Goal: Transaction & Acquisition: Purchase product/service

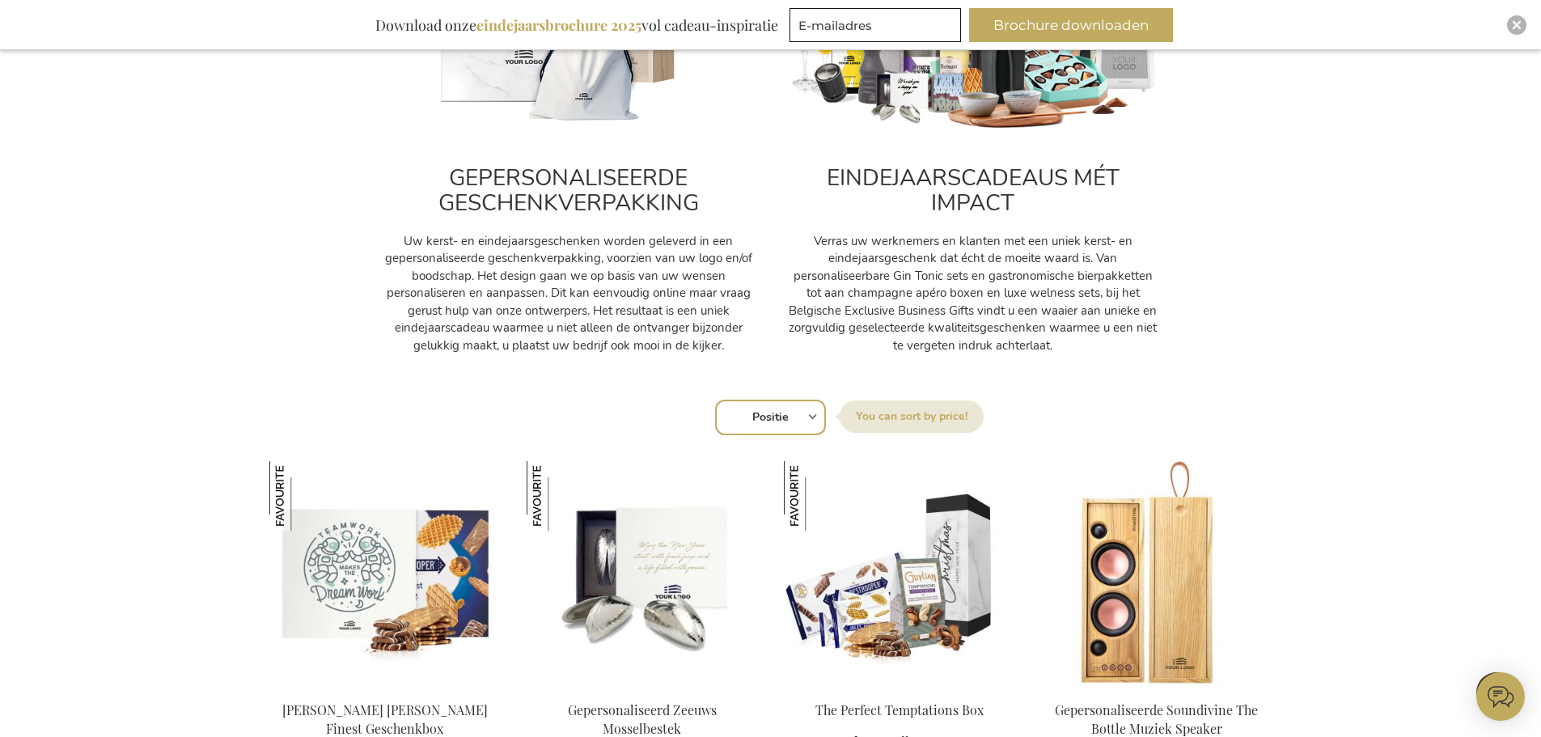
scroll to position [566, 0]
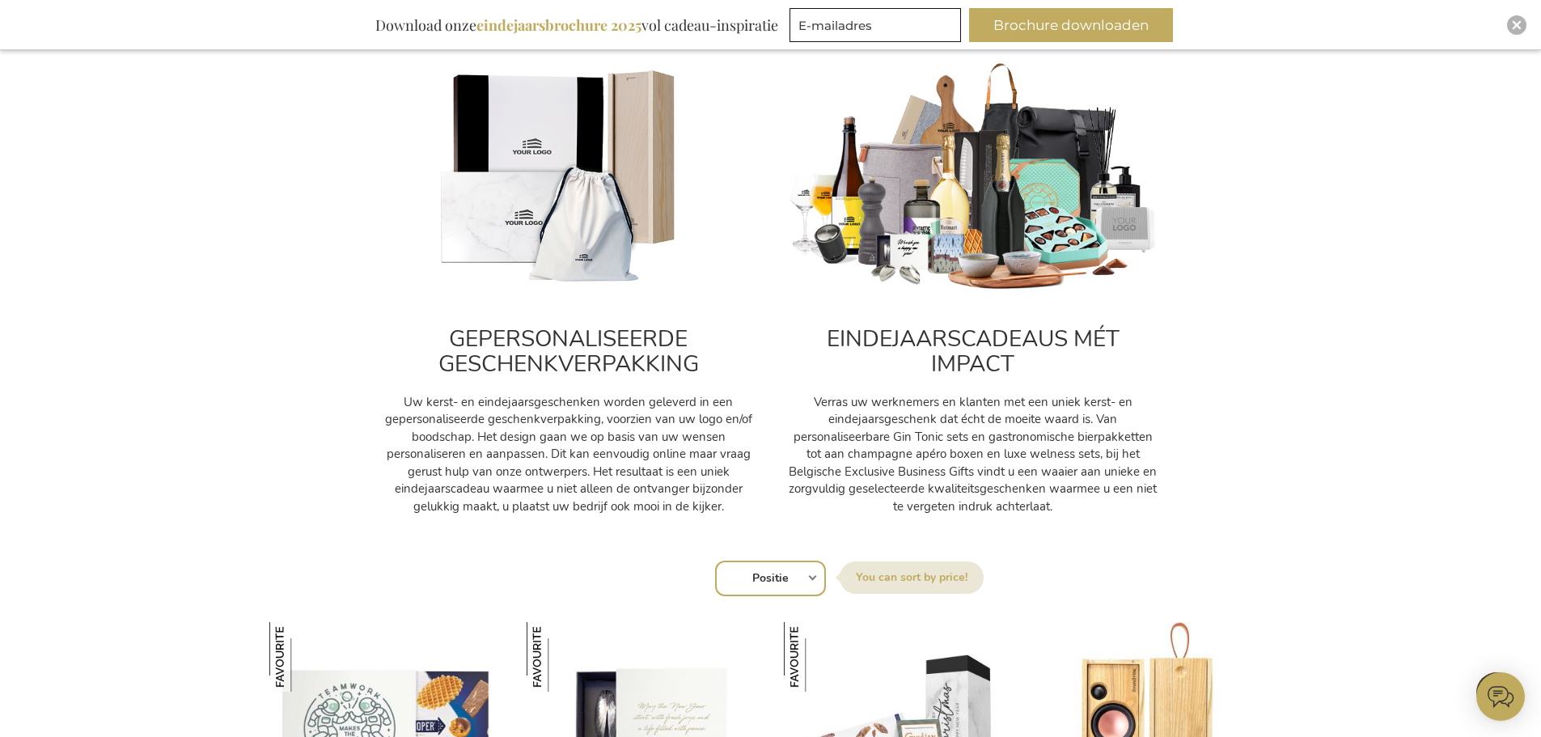
click at [1040, 202] on img at bounding box center [973, 177] width 372 height 232
drag, startPoint x: 875, startPoint y: 458, endPoint x: 888, endPoint y: 443, distance: 20.1
click at [877, 449] on p "Verras uw werknemers en klanten met een uniek kerst- en eindejaarsgeschenk dat …" at bounding box center [973, 454] width 372 height 121
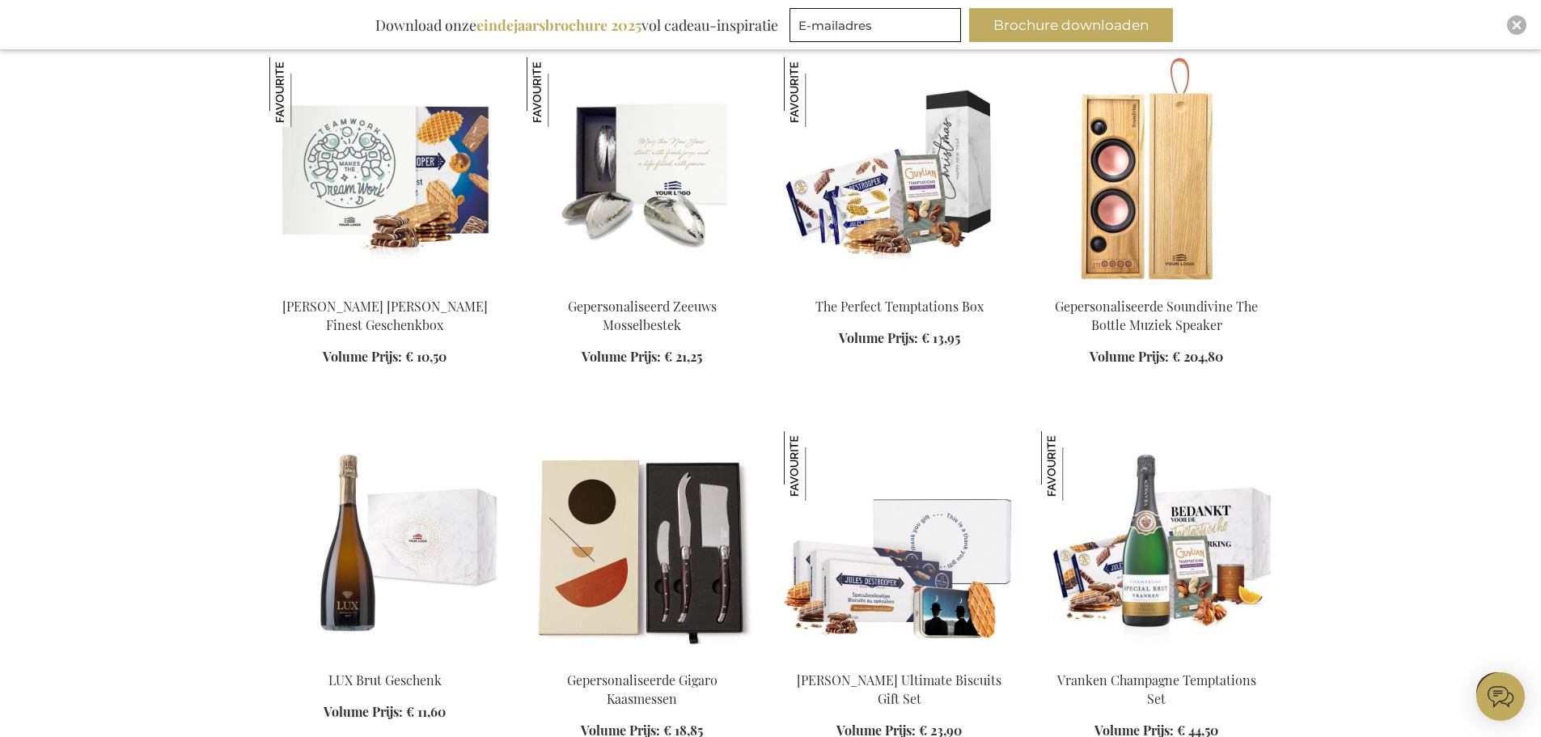
scroll to position [1133, 0]
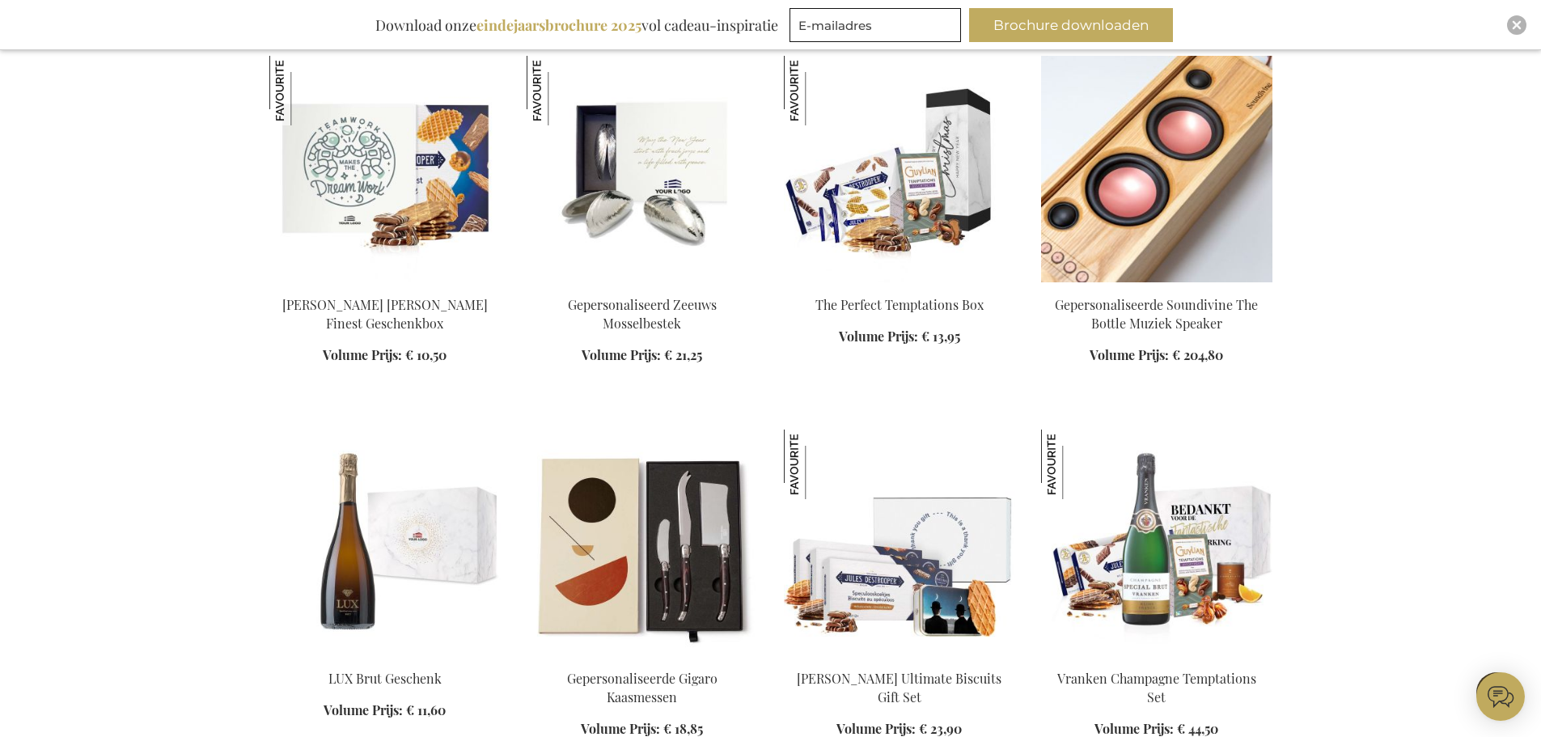
click at [1213, 252] on img at bounding box center [1156, 169] width 231 height 227
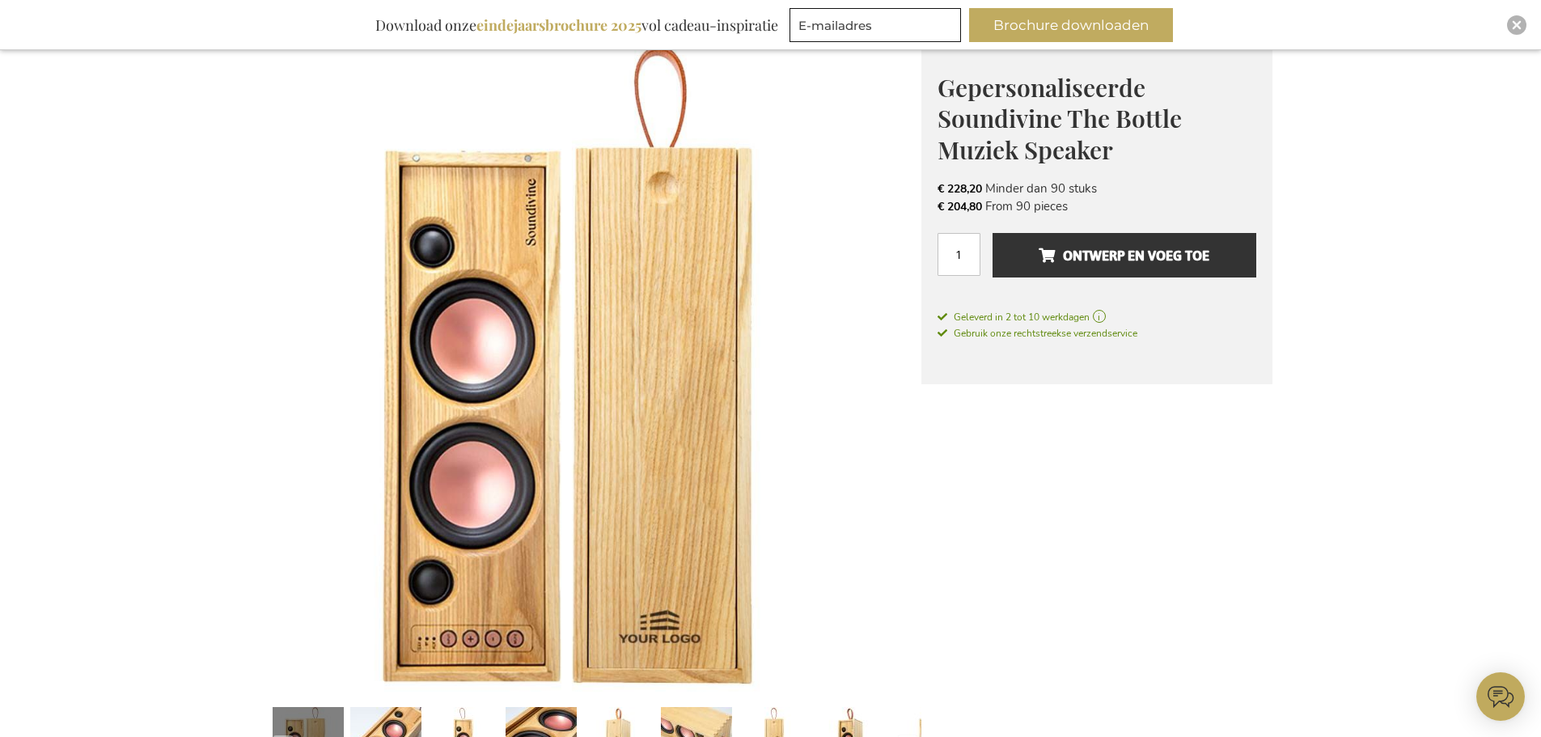
scroll to position [243, 0]
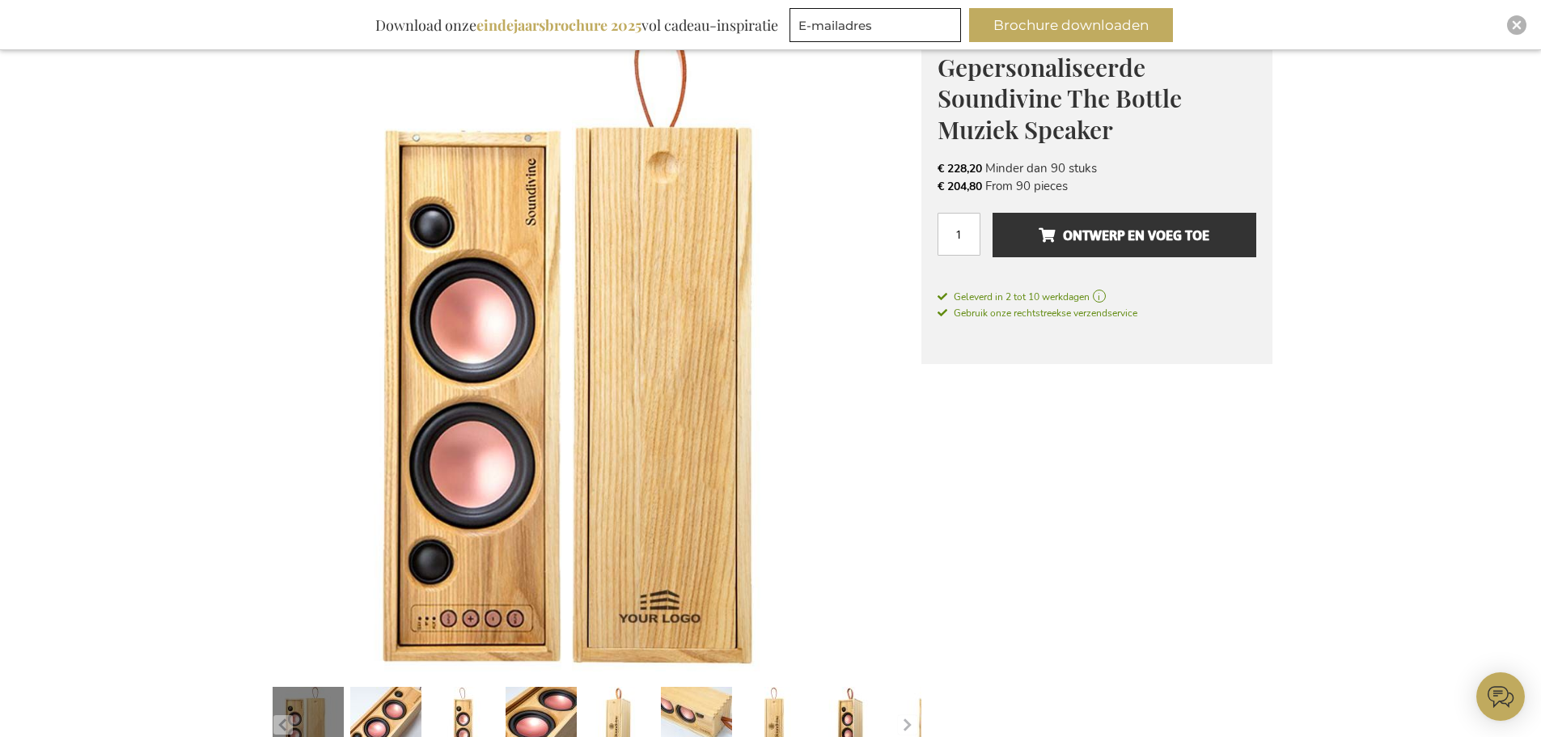
drag, startPoint x: 987, startPoint y: 186, endPoint x: 1119, endPoint y: 184, distance: 131.9
click at [1119, 184] on li "€ 204,80 From 90 pieces" at bounding box center [1097, 186] width 319 height 18
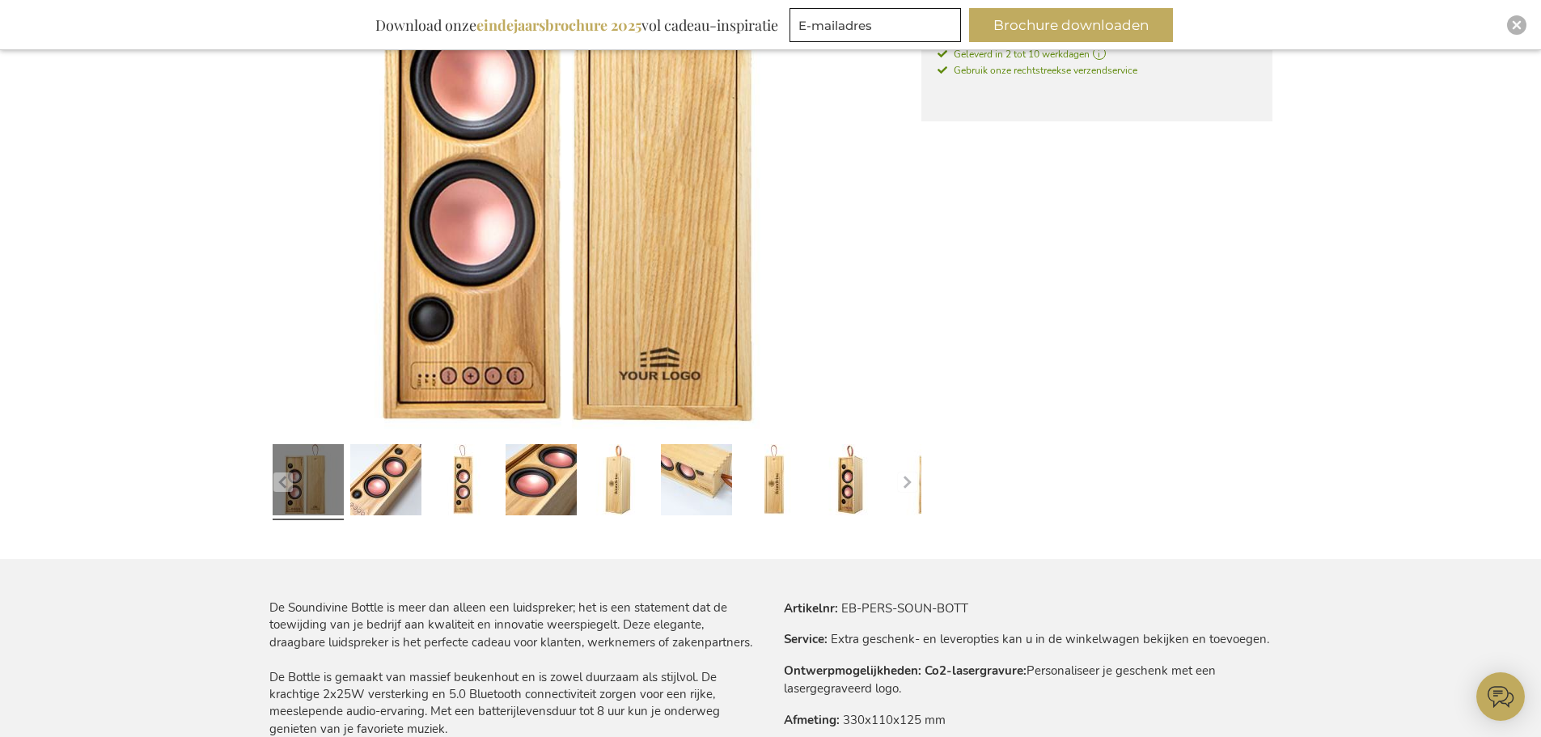
scroll to position [324, 0]
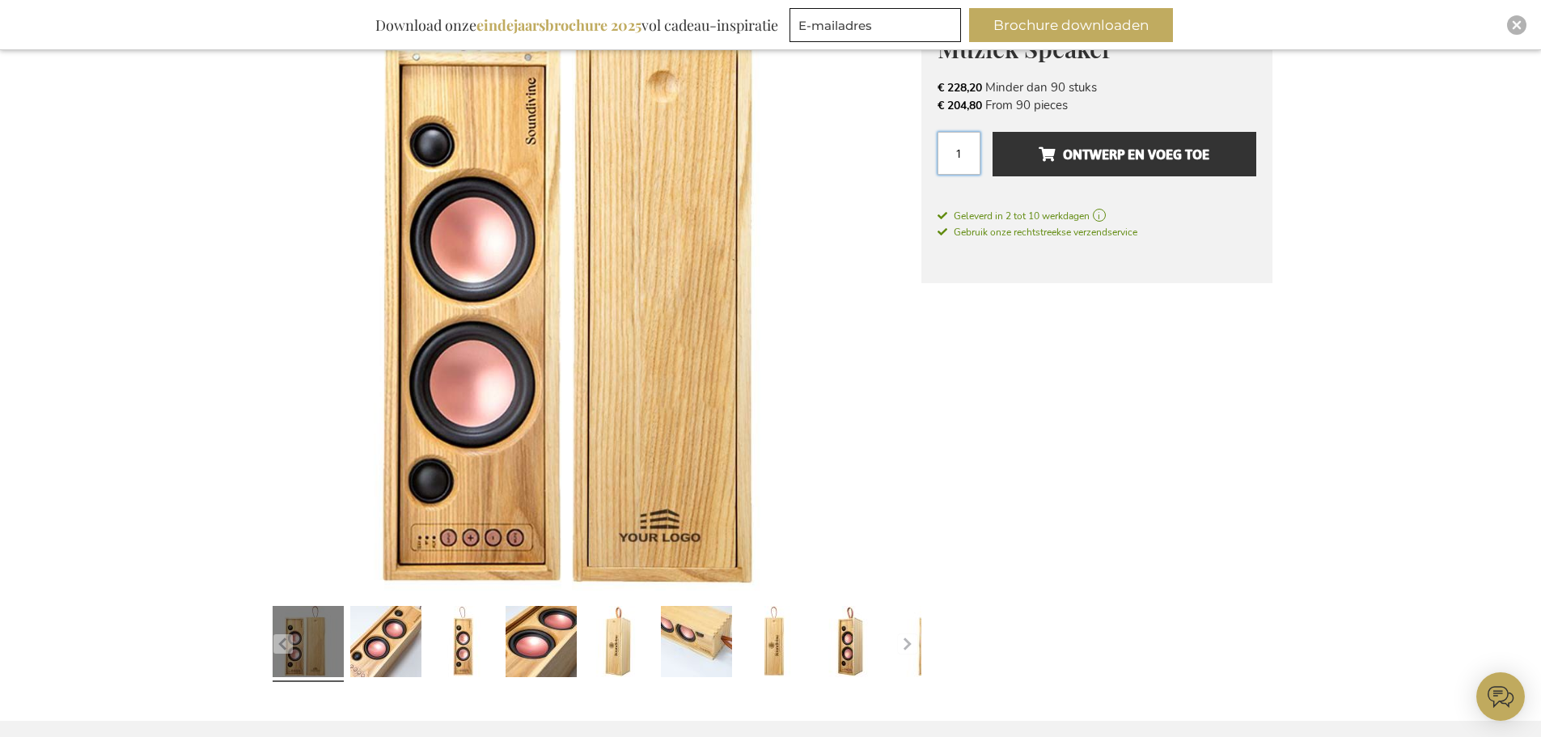
drag, startPoint x: 962, startPoint y: 158, endPoint x: 860, endPoint y: 162, distance: 102.0
drag, startPoint x: 406, startPoint y: 659, endPoint x: 441, endPoint y: 652, distance: 35.4
click at [411, 658] on link at bounding box center [385, 644] width 71 height 89
click at [460, 652] on link at bounding box center [463, 644] width 71 height 89
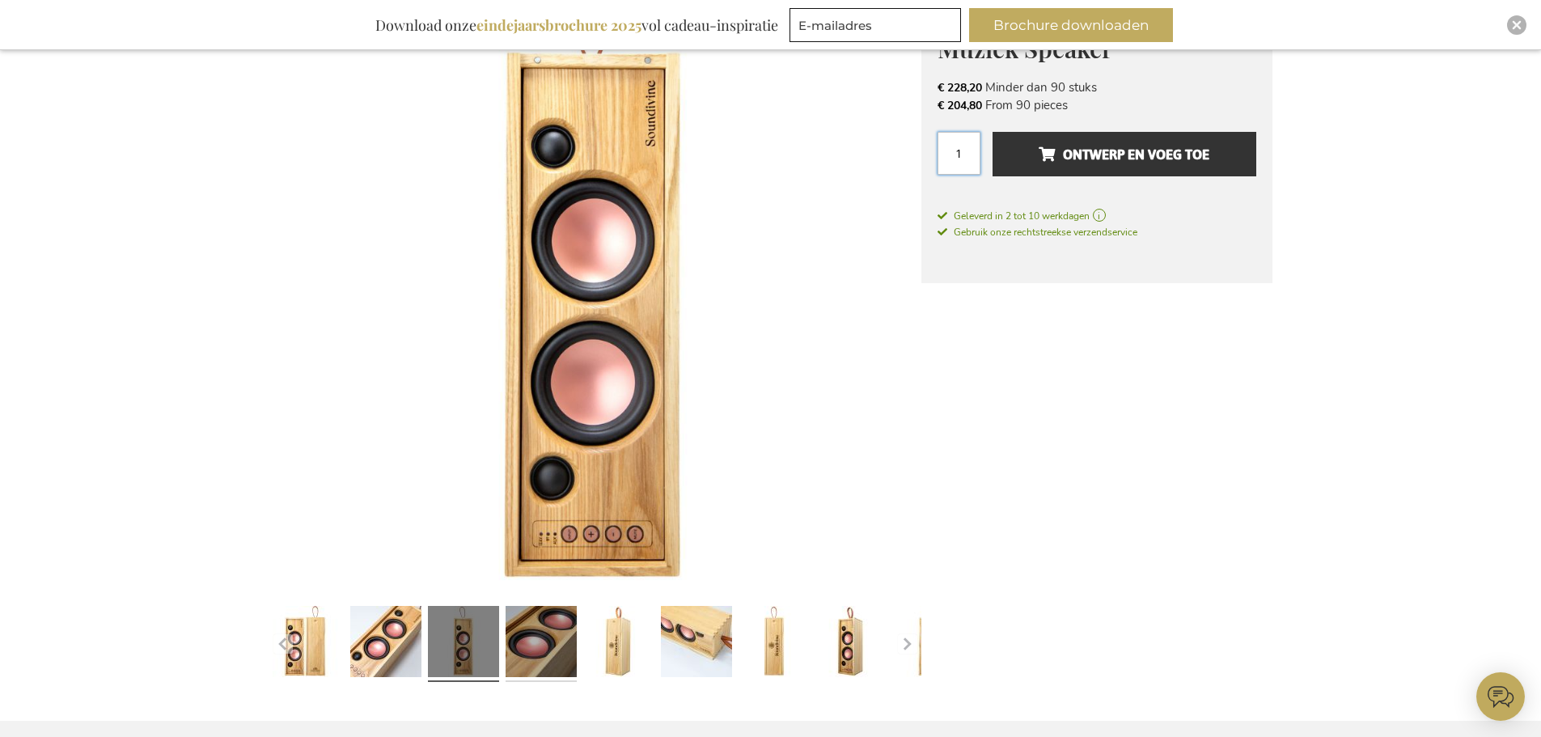
click at [543, 648] on link at bounding box center [541, 644] width 71 height 89
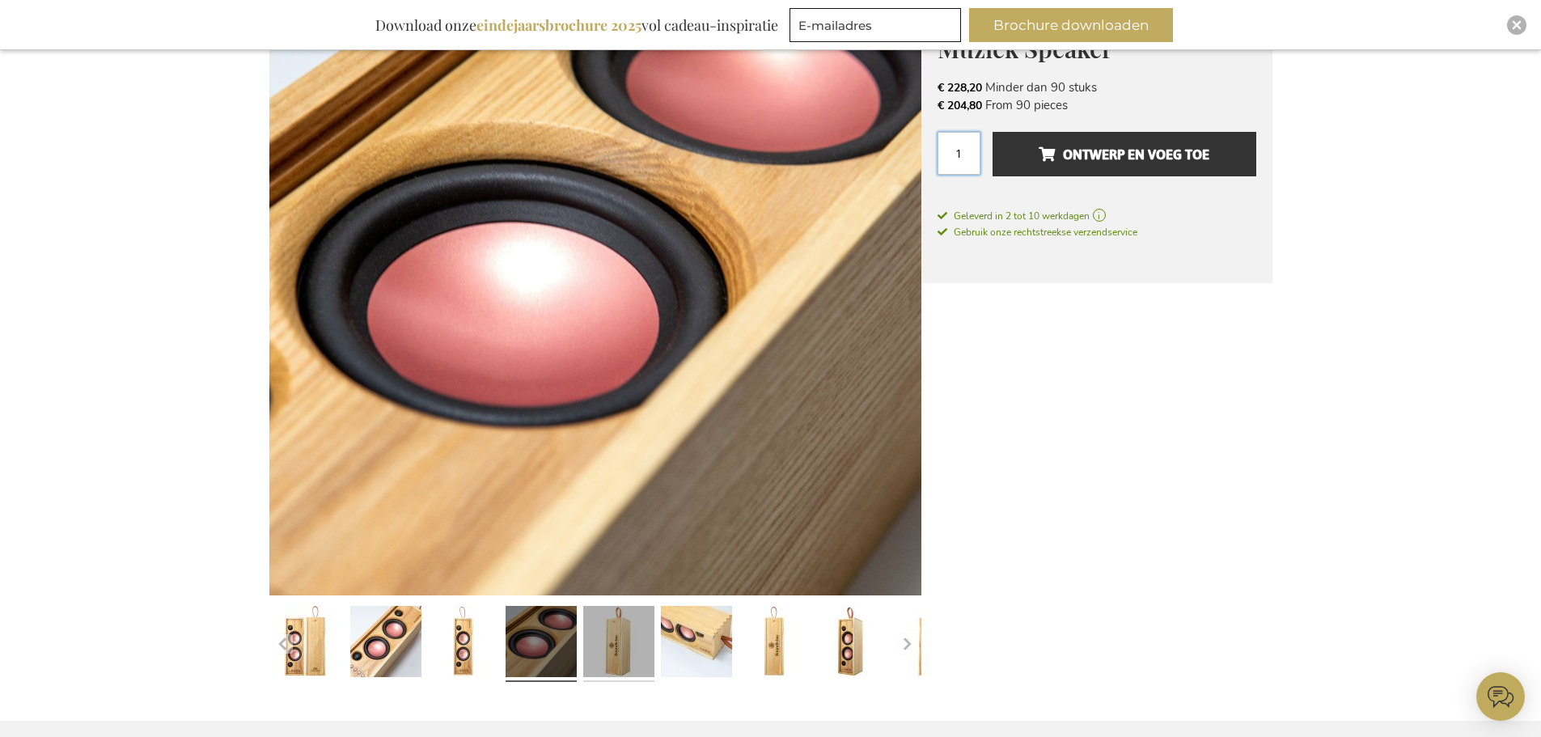
click at [616, 642] on link at bounding box center [618, 644] width 71 height 89
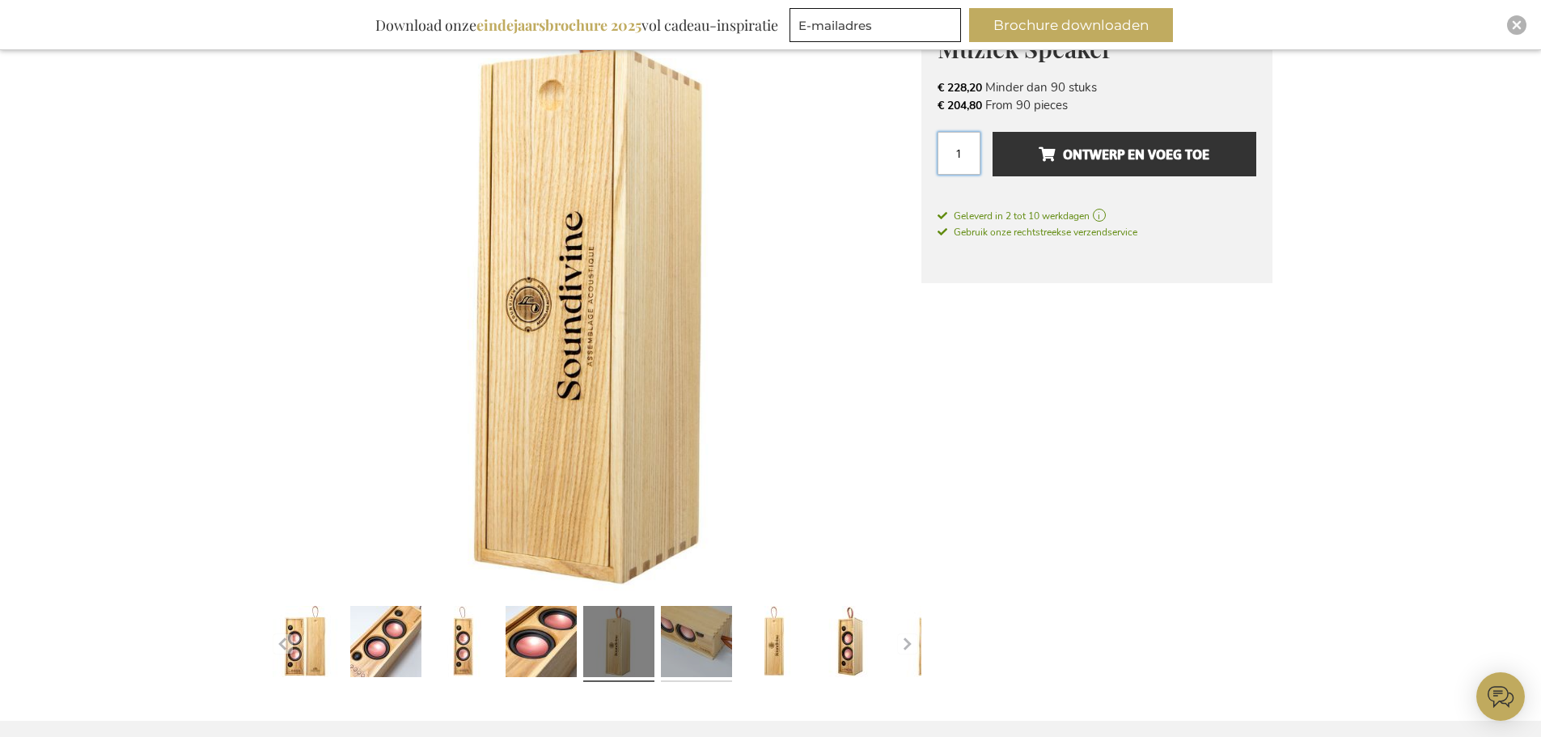
click at [685, 642] on link at bounding box center [696, 644] width 71 height 89
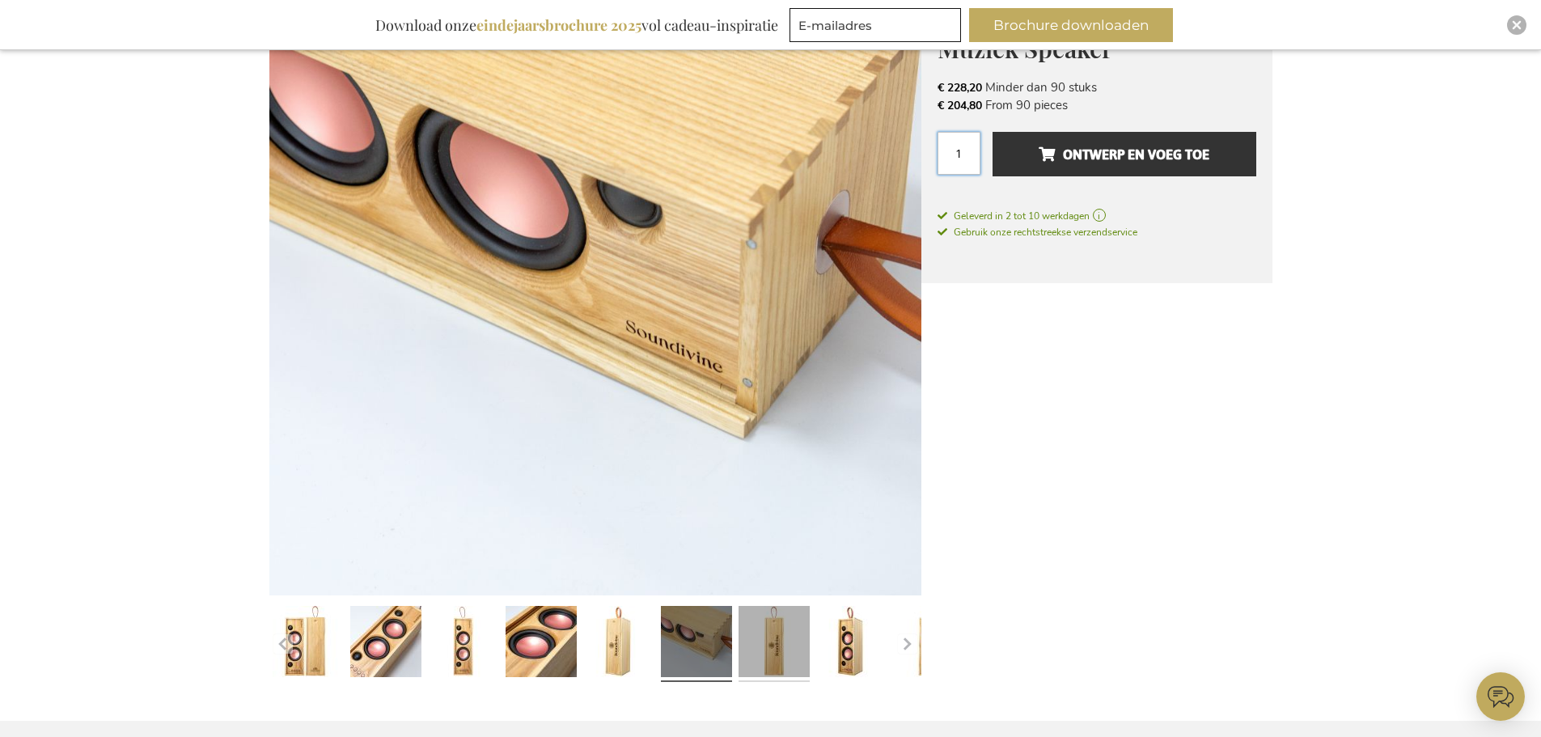
click at [765, 638] on link at bounding box center [774, 644] width 71 height 89
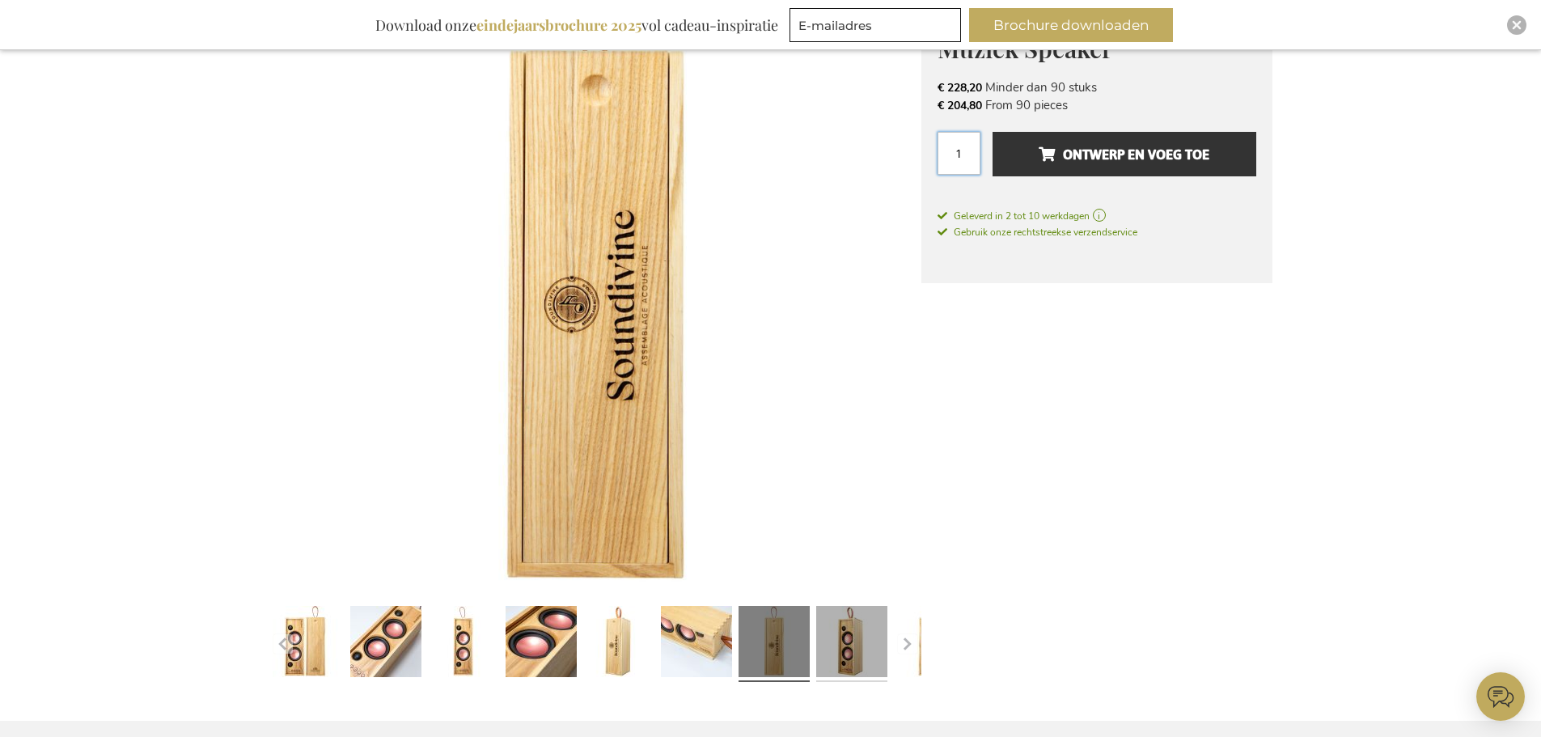
click at [842, 642] on link at bounding box center [851, 644] width 71 height 89
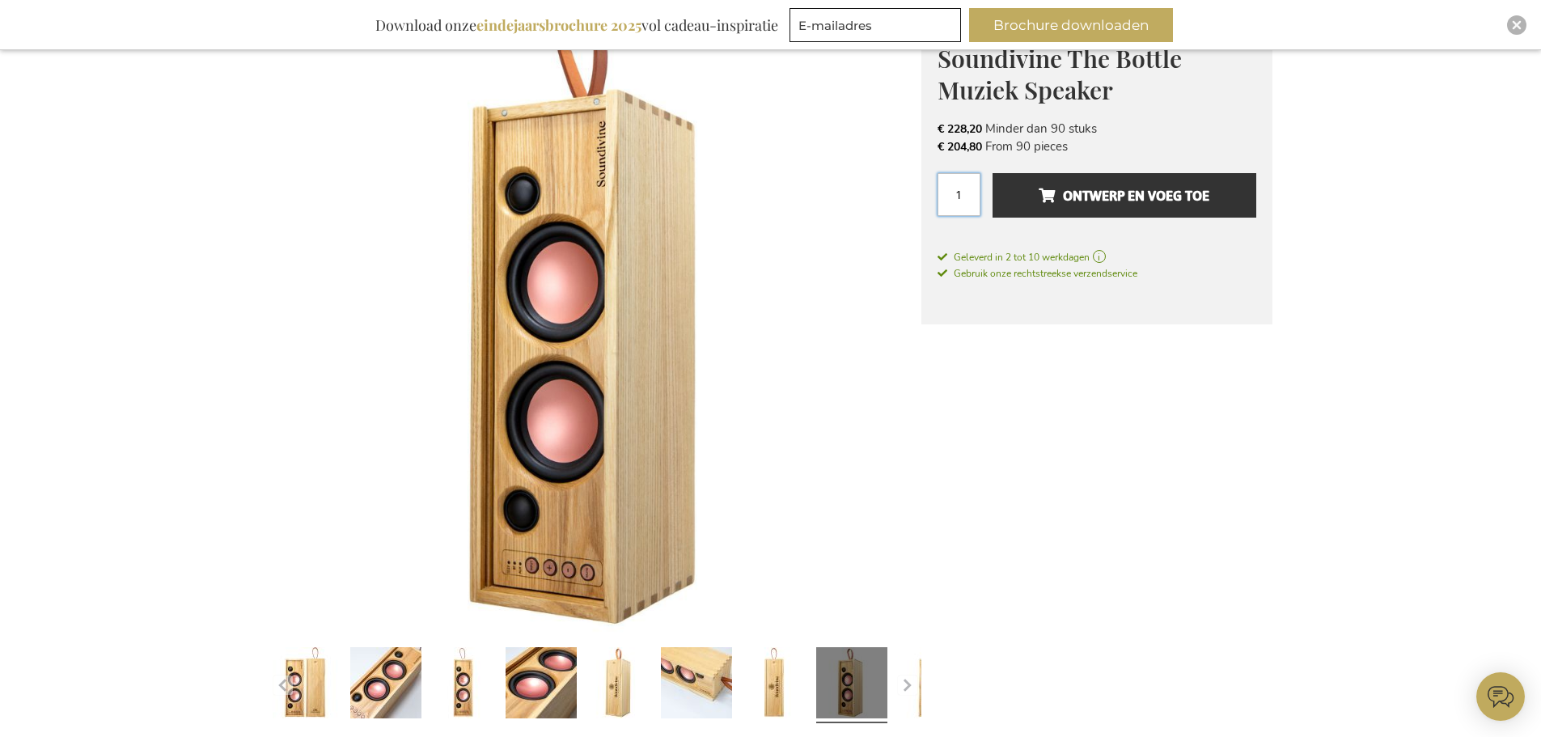
scroll to position [243, 0]
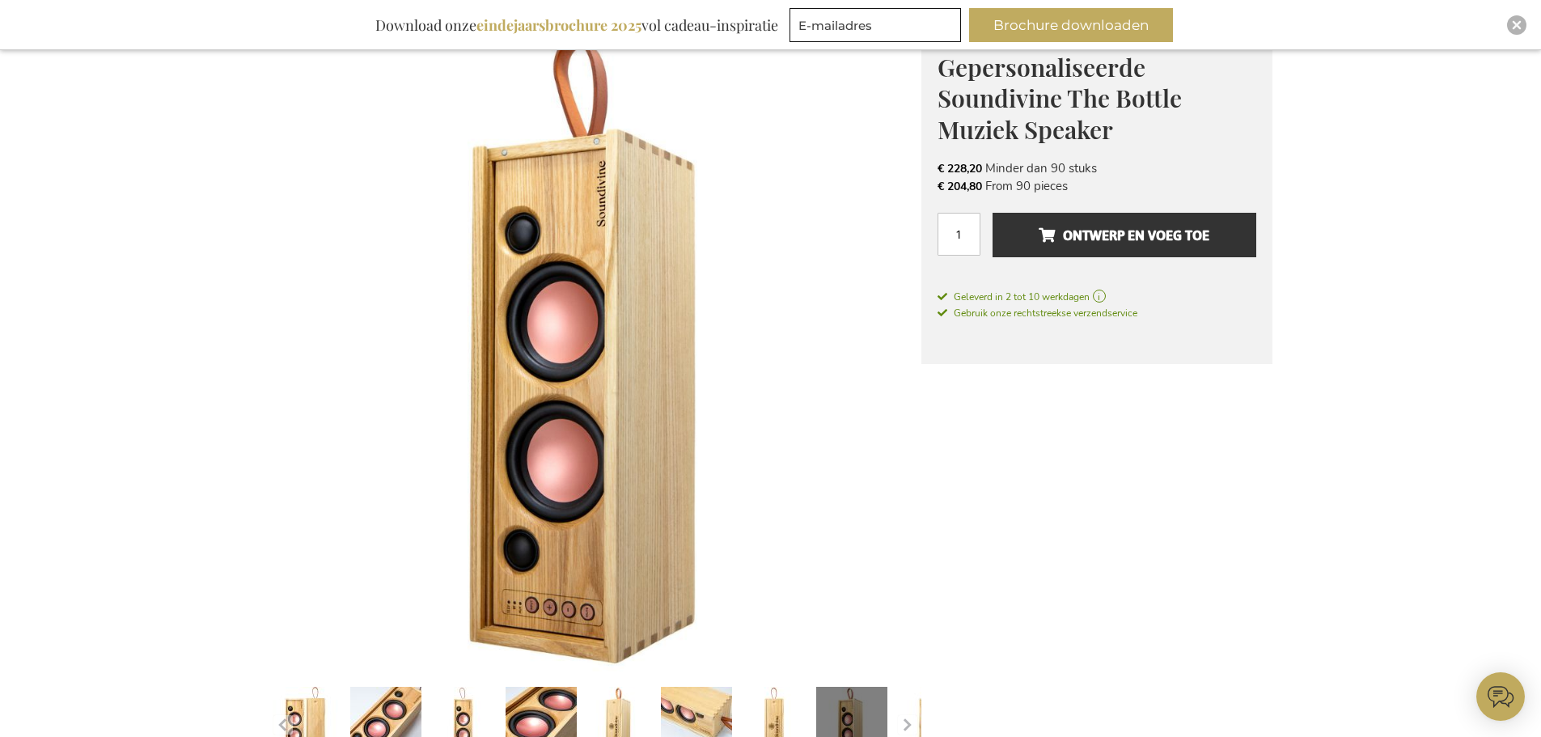
drag, startPoint x: 1005, startPoint y: 167, endPoint x: 1140, endPoint y: 171, distance: 135.2
click at [1140, 171] on li "€ 228,20 Minder dan 90 stuks" at bounding box center [1097, 168] width 319 height 18
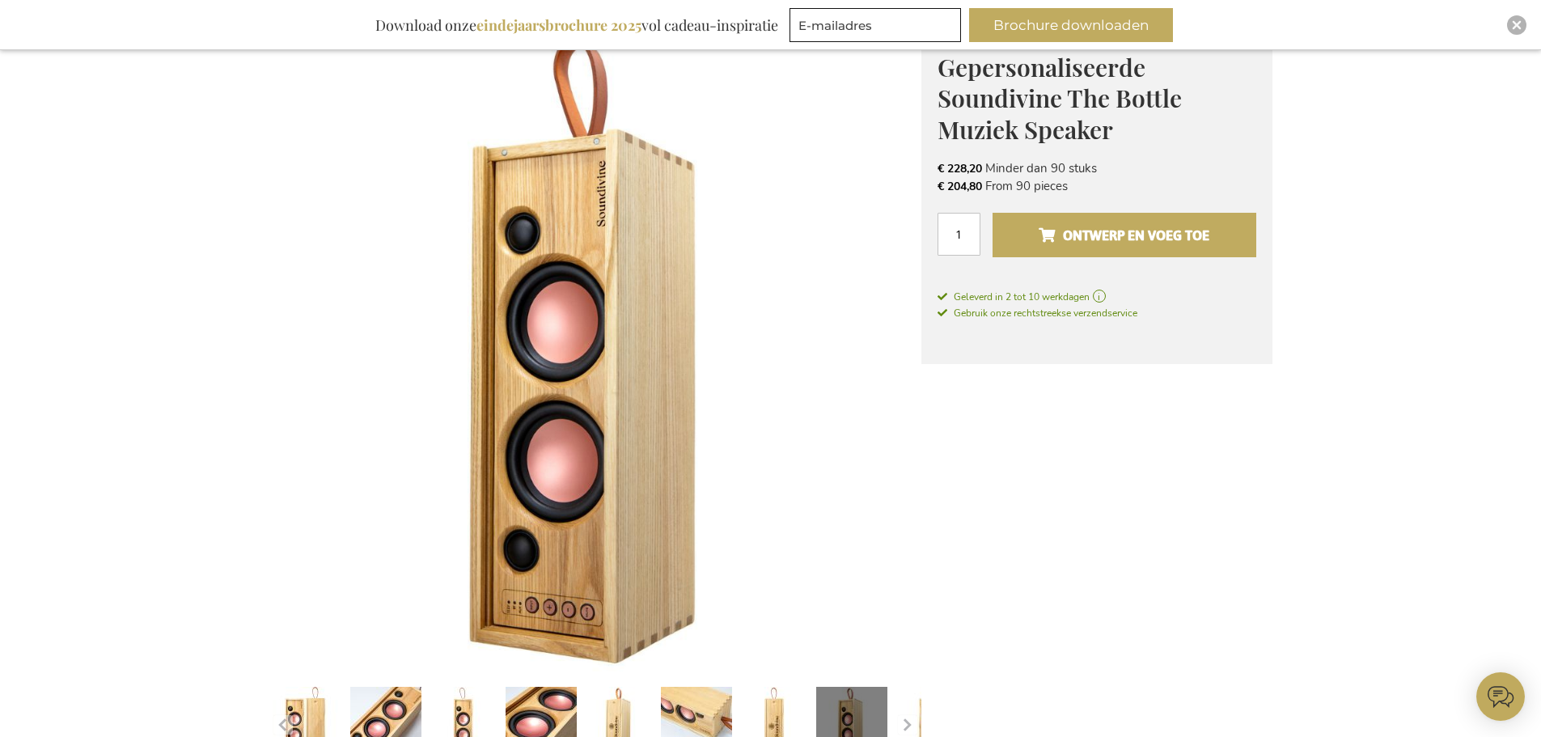
click at [1115, 248] on button "Ontwerp en voeg toe" at bounding box center [1124, 235] width 263 height 45
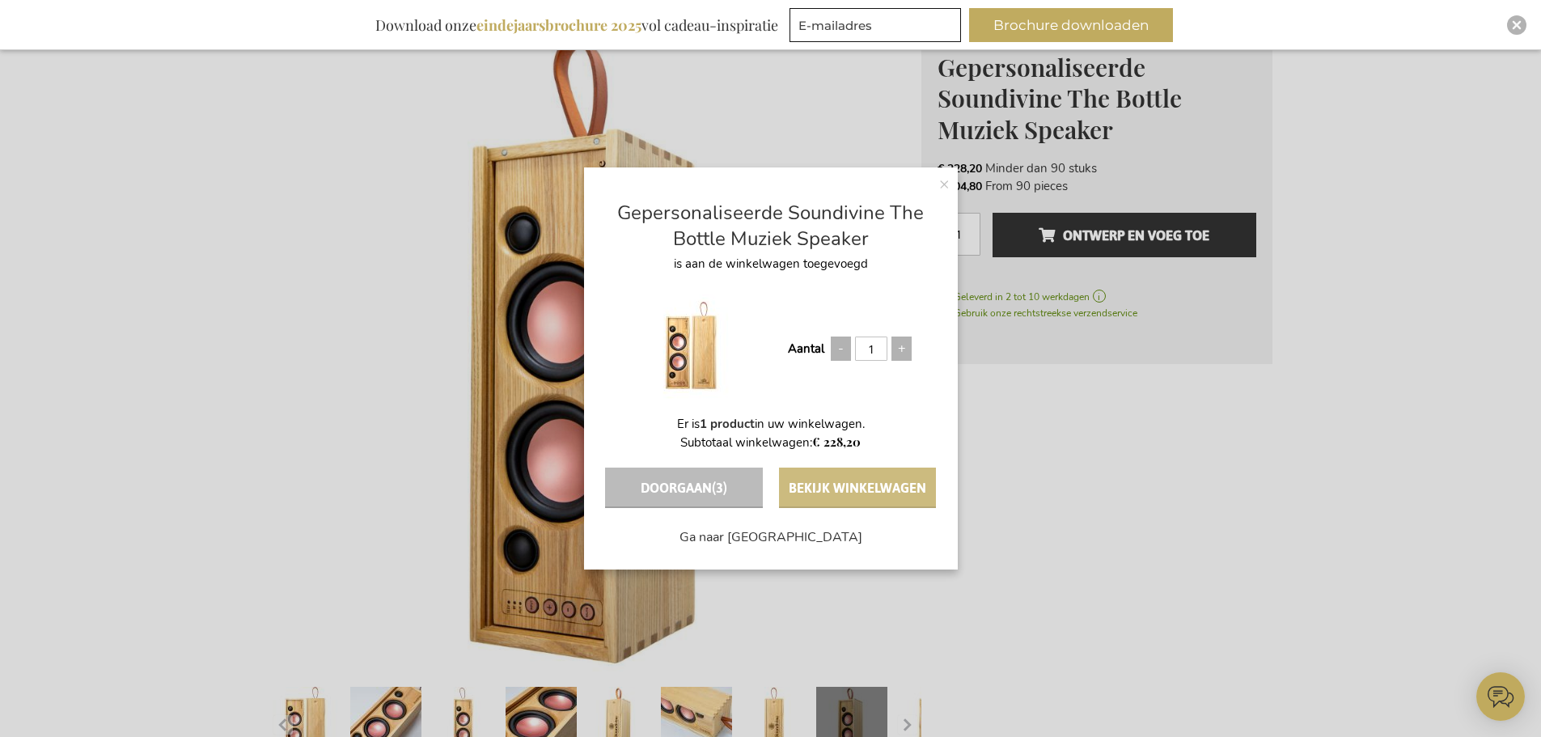
click at [843, 494] on button "Bekijk winkelwagen" at bounding box center [857, 488] width 157 height 40
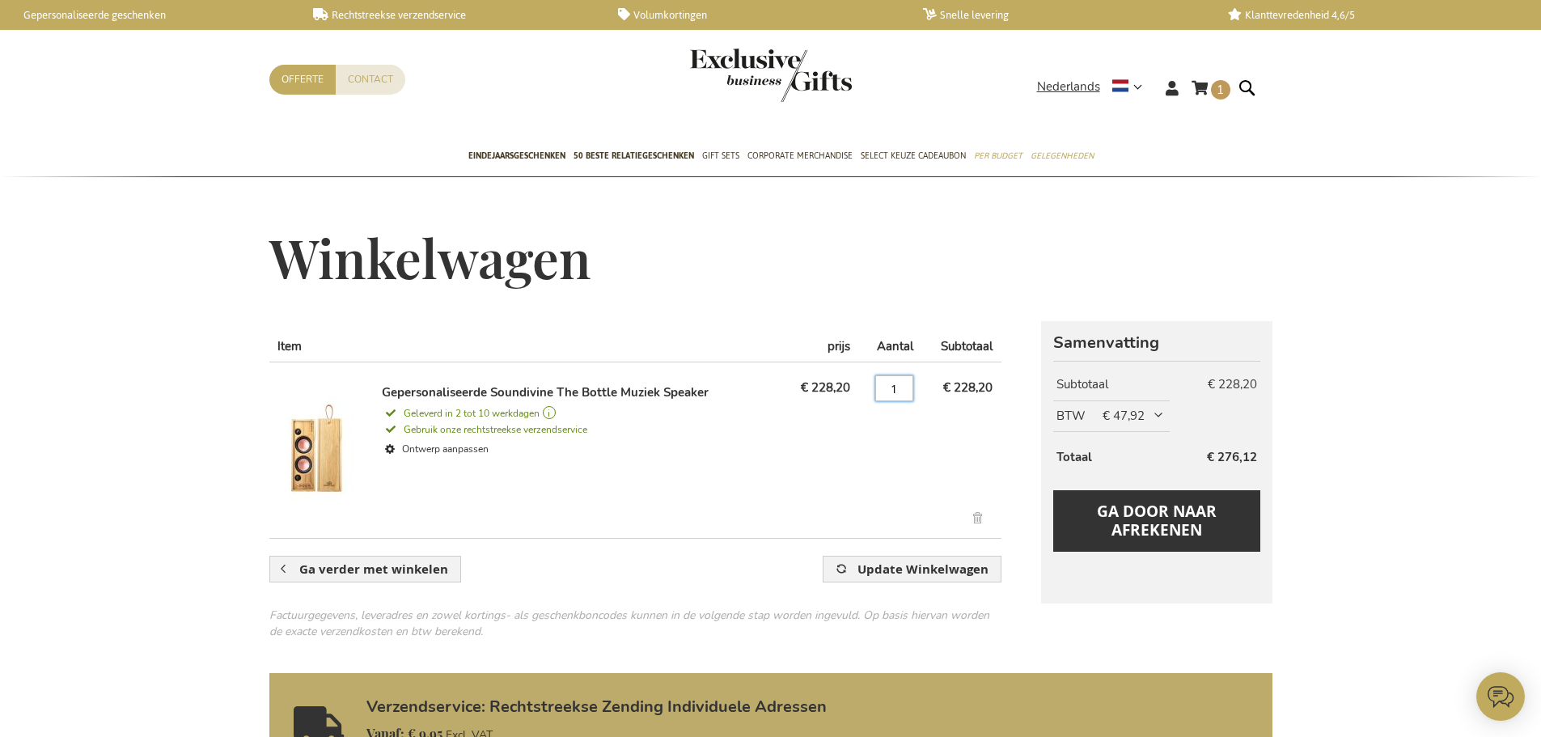
drag, startPoint x: 908, startPoint y: 393, endPoint x: 806, endPoint y: 384, distance: 102.3
click at [806, 384] on tr "Gepersonaliseerde Soundivine The Bottle Muziek Speaker Geleverd in 2 tot 10 wer…" at bounding box center [635, 444] width 732 height 165
type input "200"
click at [823, 556] on button "Update Winkelwagen" at bounding box center [912, 569] width 178 height 27
click at [336, 573] on span "Ga verder met winkelen" at bounding box center [373, 569] width 149 height 17
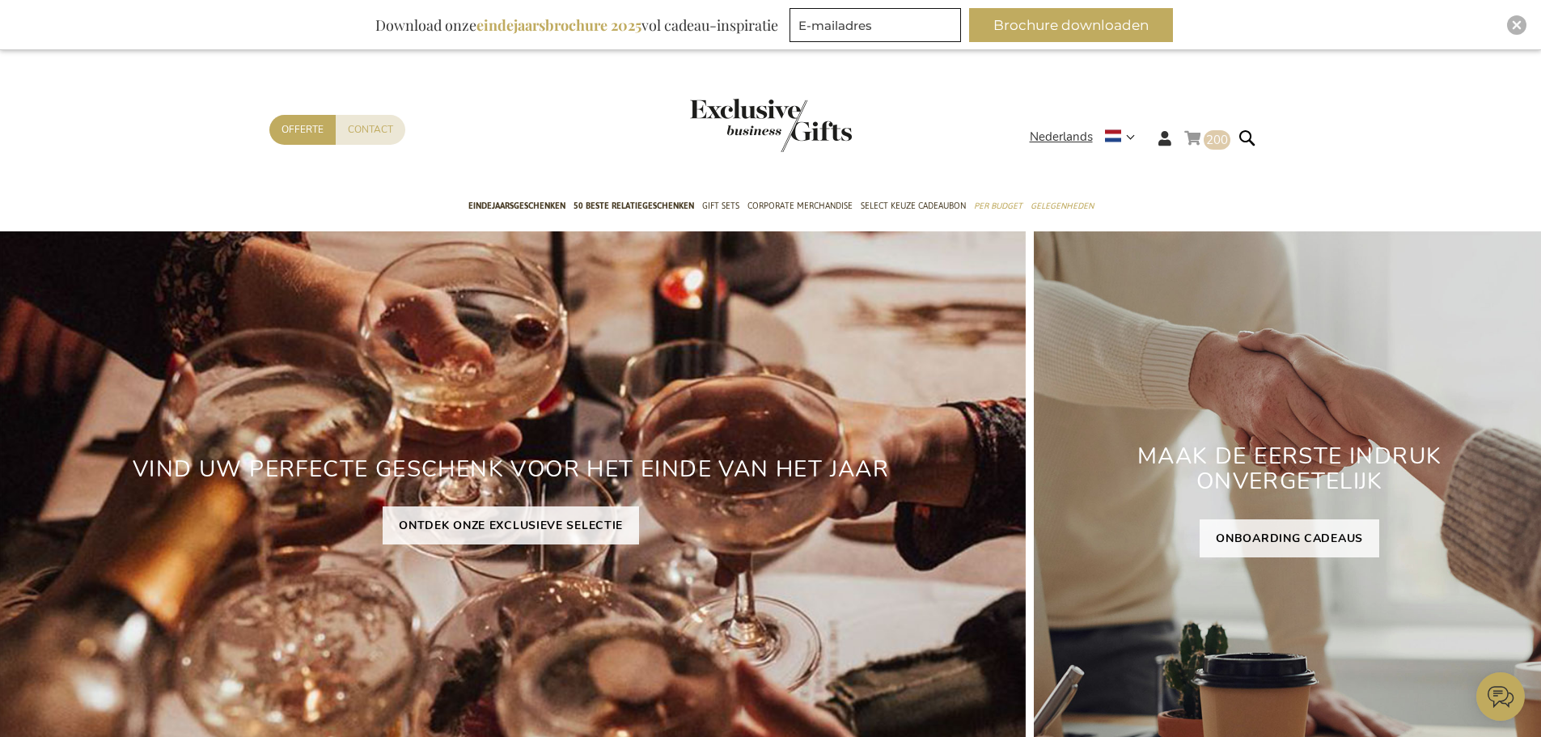
click at [1199, 136] on link "Winkelwagen 200 200 items" at bounding box center [1208, 141] width 46 height 27
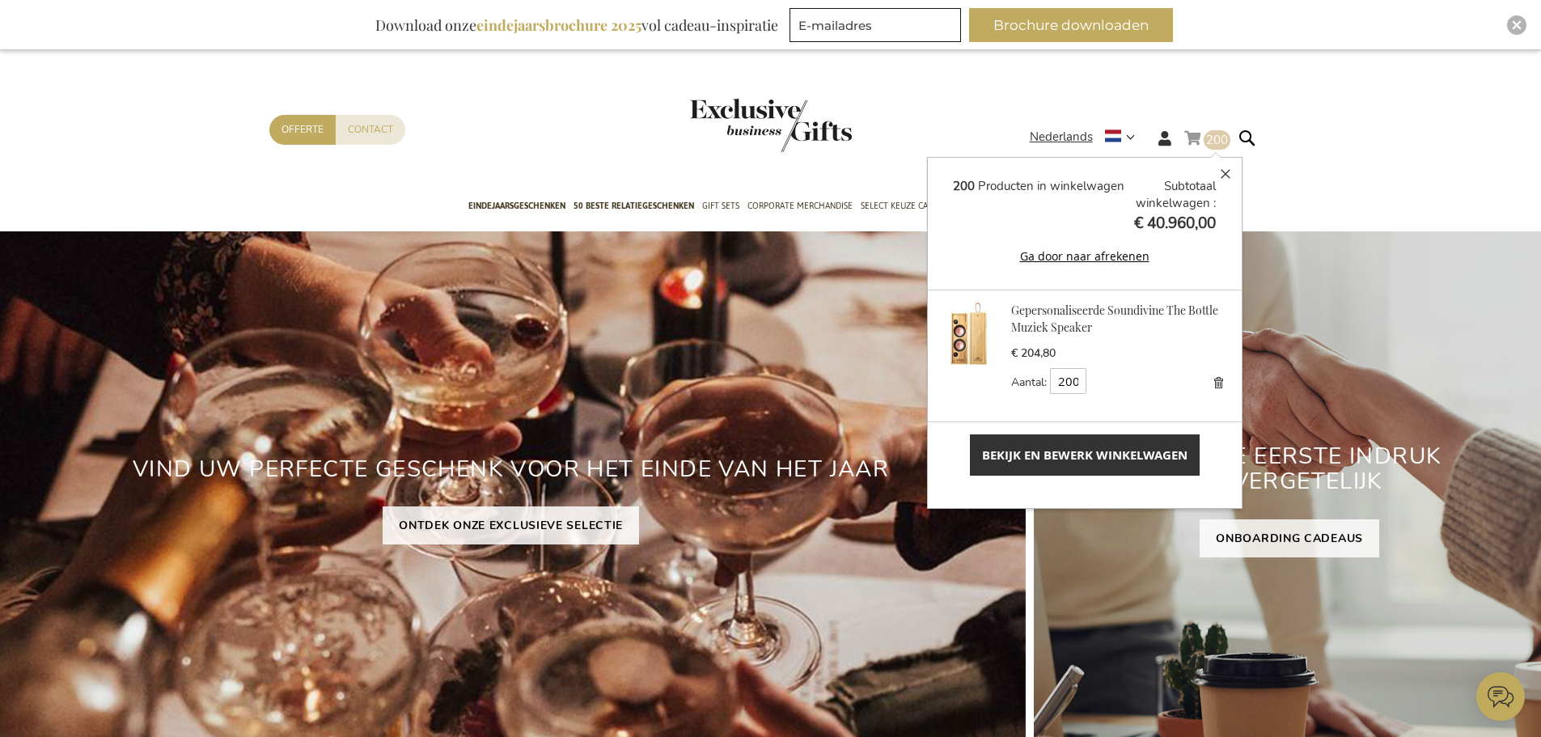
click at [1207, 384] on link "Verwijder" at bounding box center [1218, 382] width 23 height 23
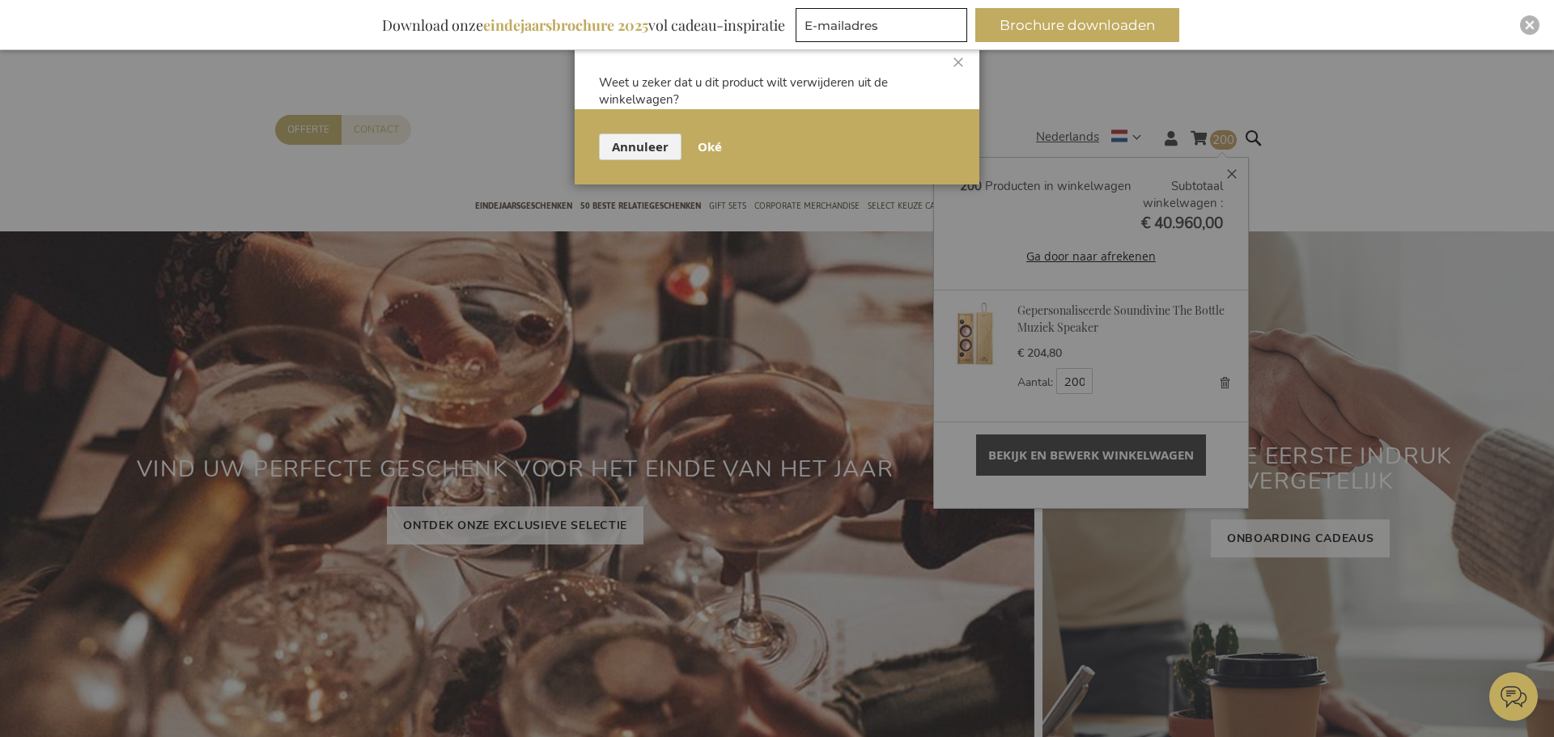
click at [714, 140] on span "Oké" at bounding box center [710, 146] width 24 height 17
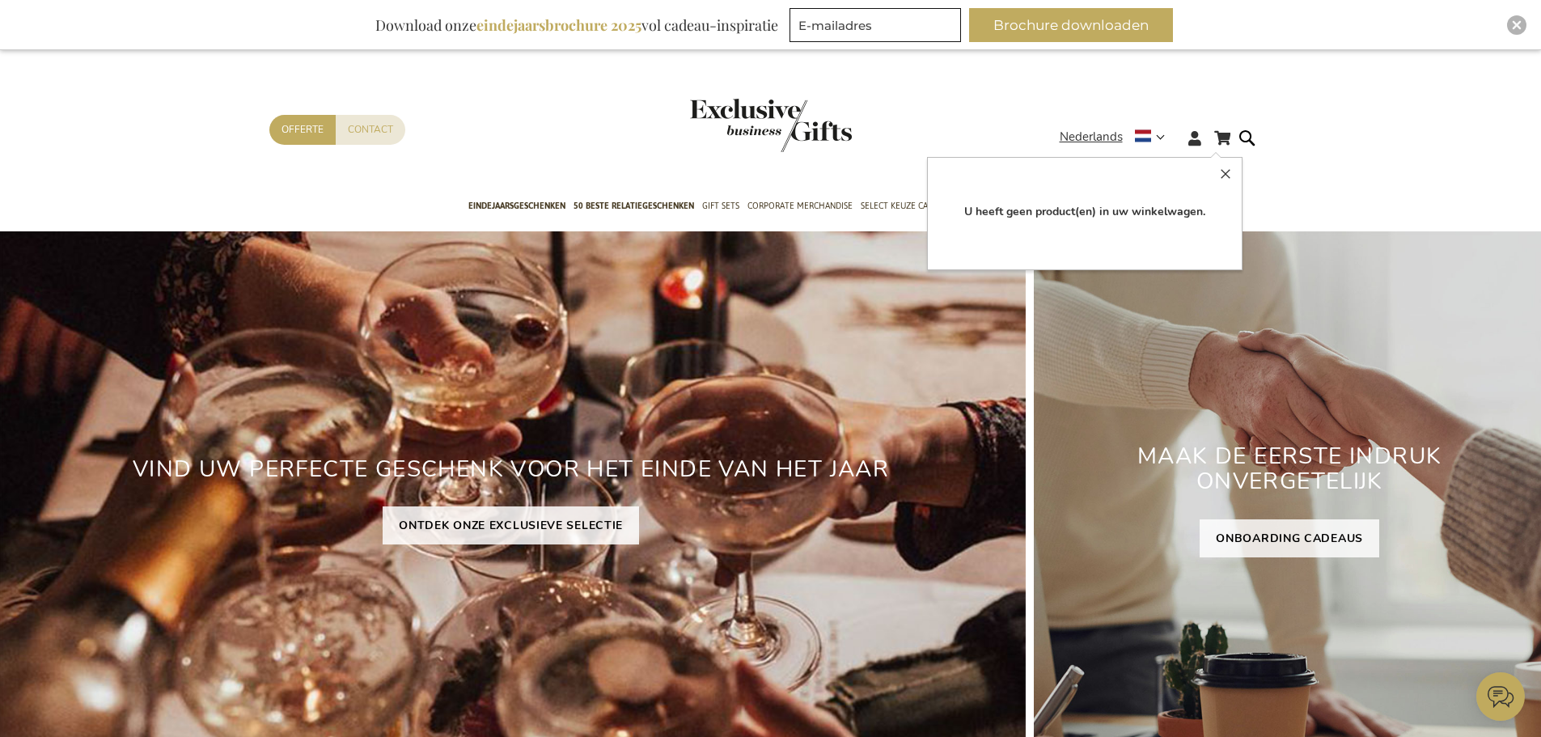
click at [734, 118] on img "store logo" at bounding box center [771, 125] width 162 height 53
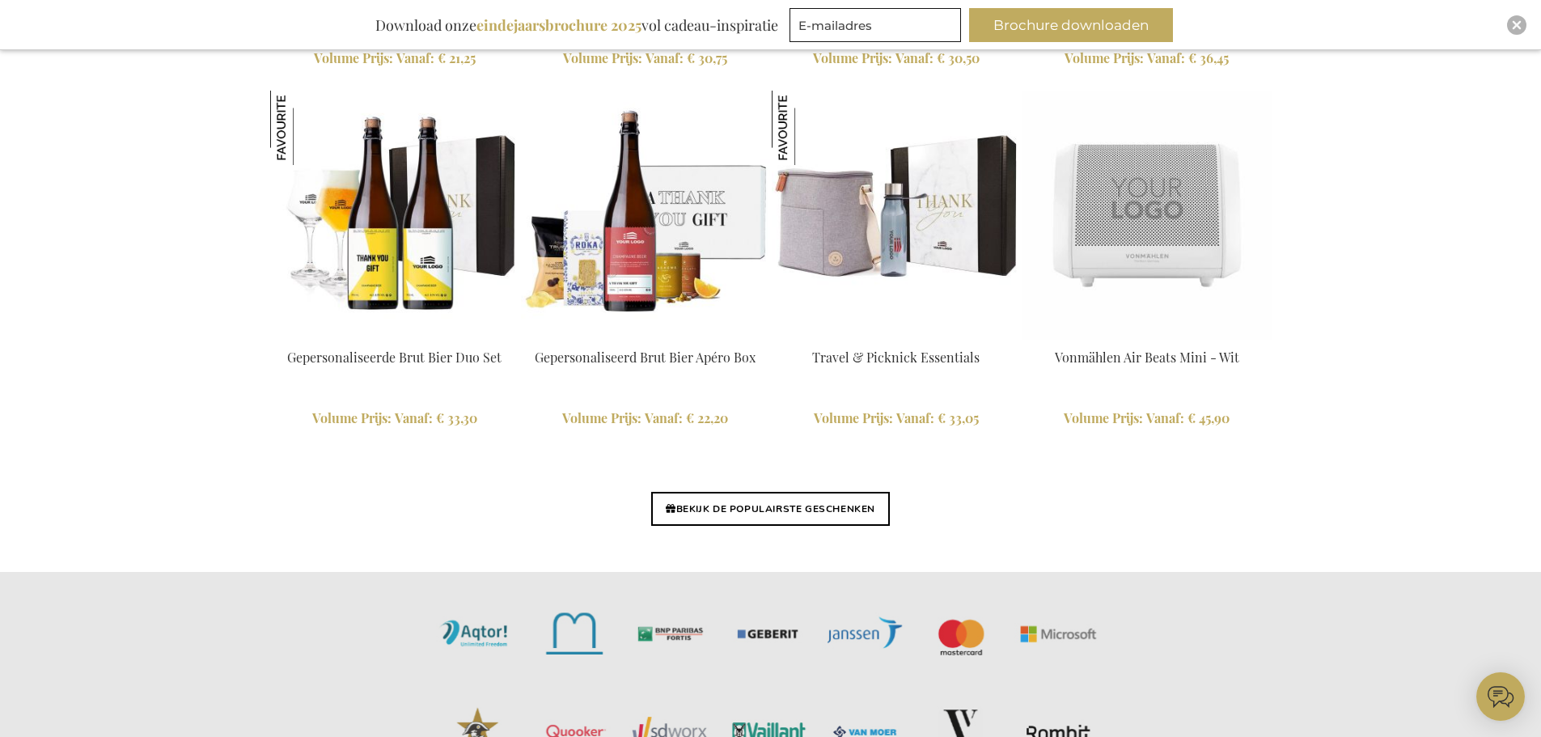
scroll to position [3772, 0]
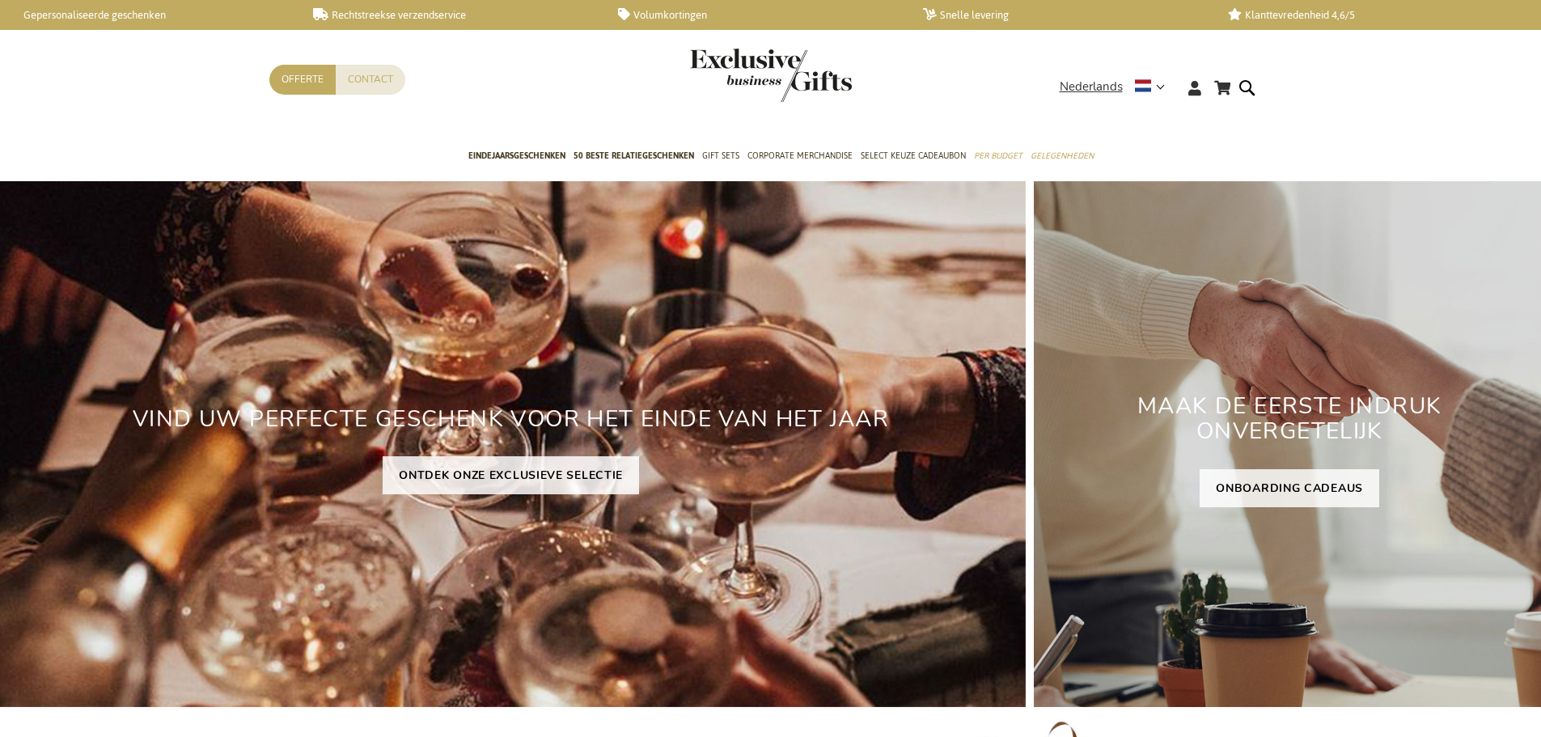
drag, startPoint x: 1000, startPoint y: 507, endPoint x: 992, endPoint y: 513, distance: 9.9
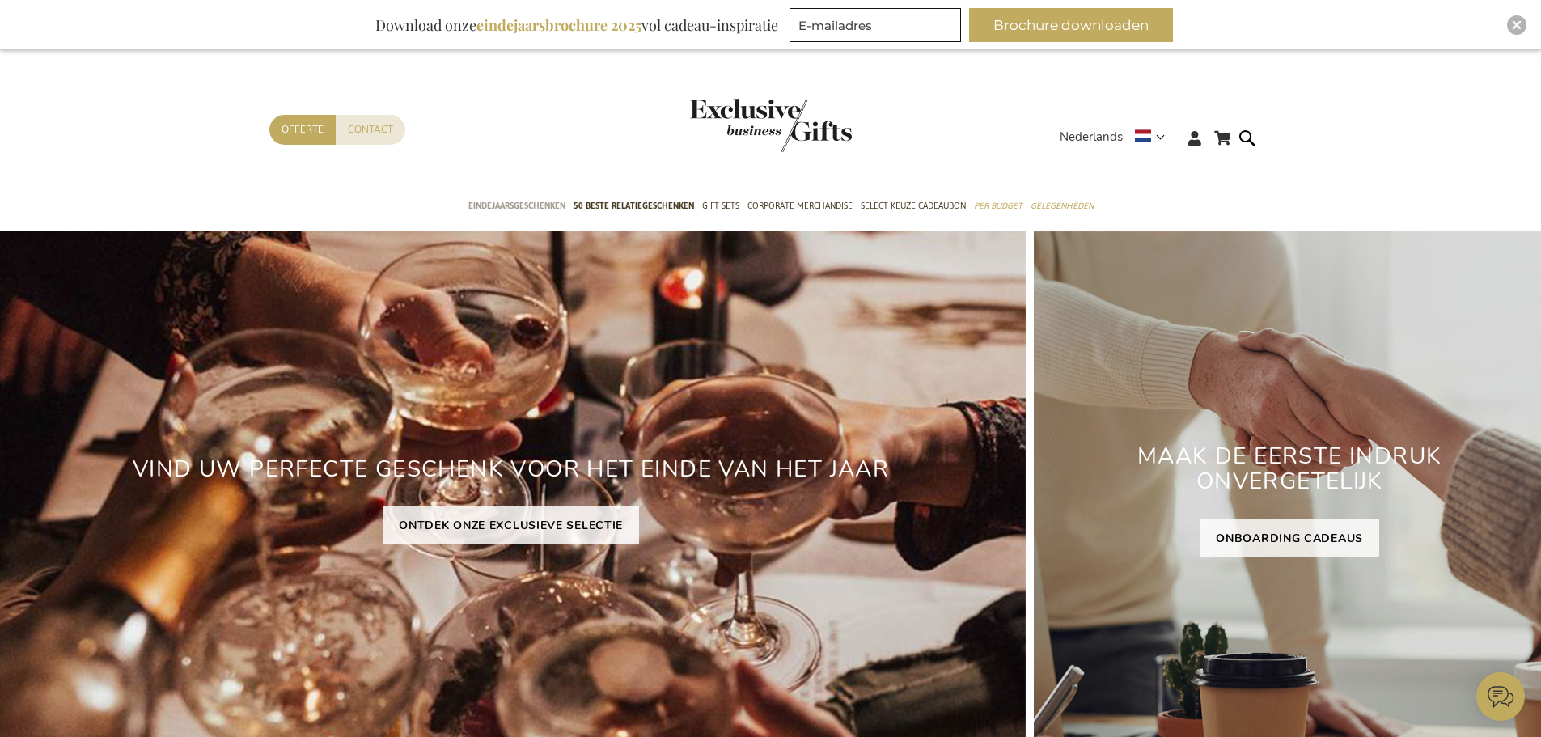
drag, startPoint x: 532, startPoint y: 245, endPoint x: 484, endPoint y: 189, distance: 74.6
